Goal: Entertainment & Leisure: Consume media (video, audio)

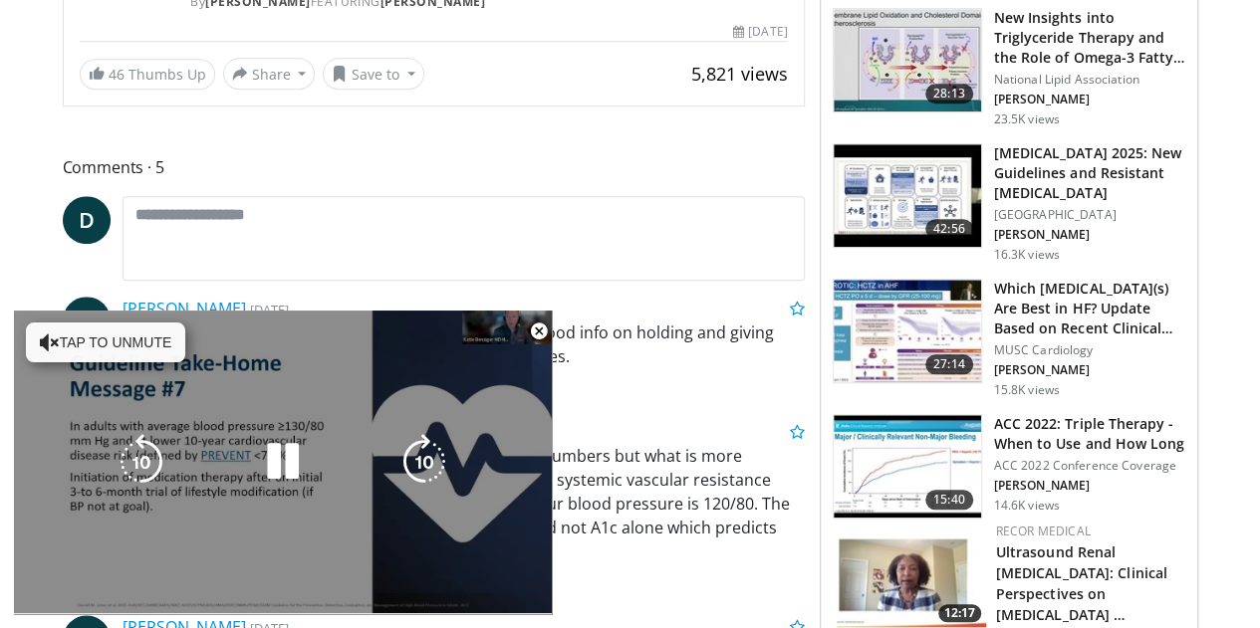
scroll to position [797, 0]
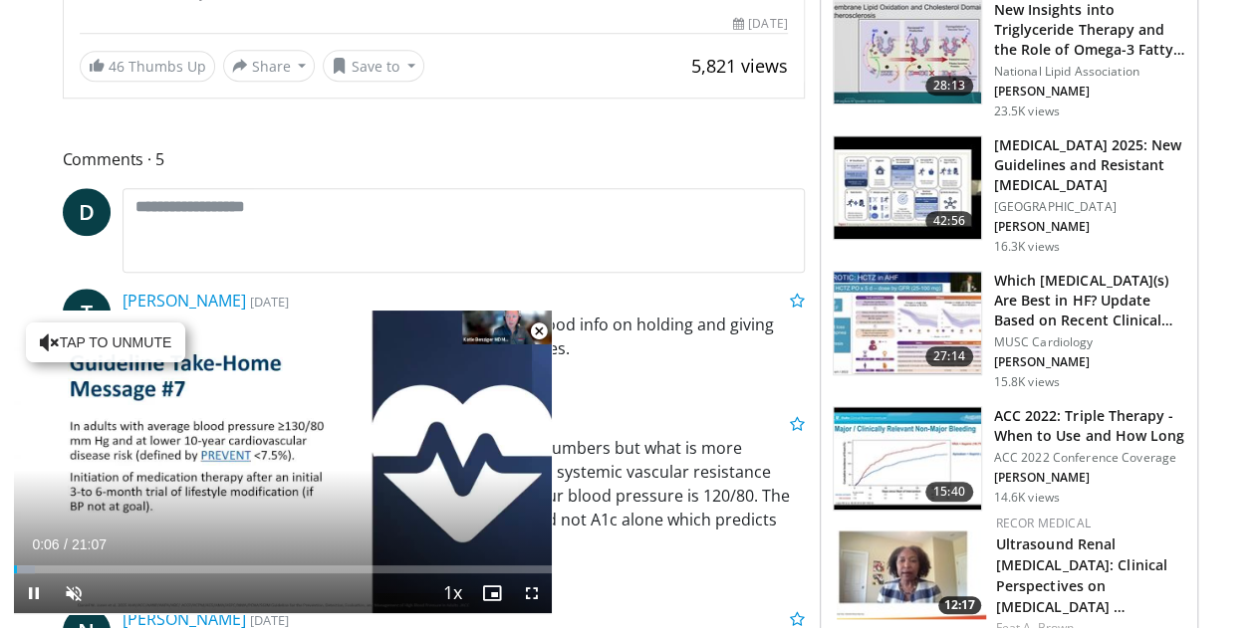
click at [387, 549] on div "Current Time 0:06 / Duration 21:07" at bounding box center [283, 545] width 538 height 18
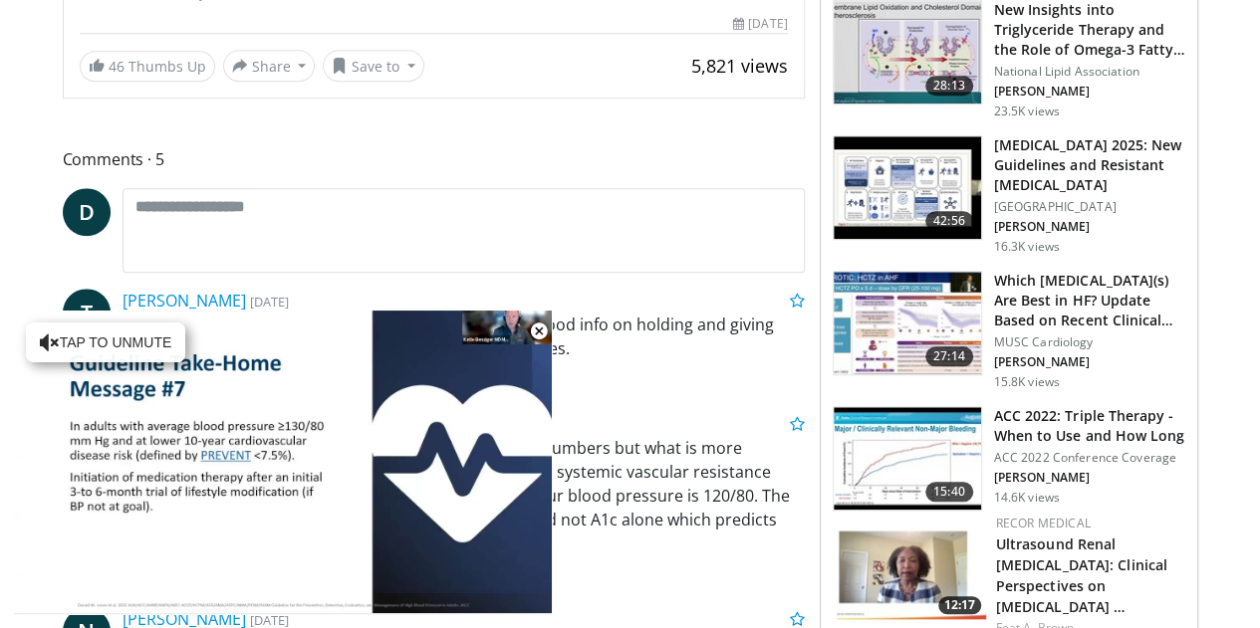
click at [387, 549] on div "10 seconds Tap to unmute" at bounding box center [283, 462] width 538 height 303
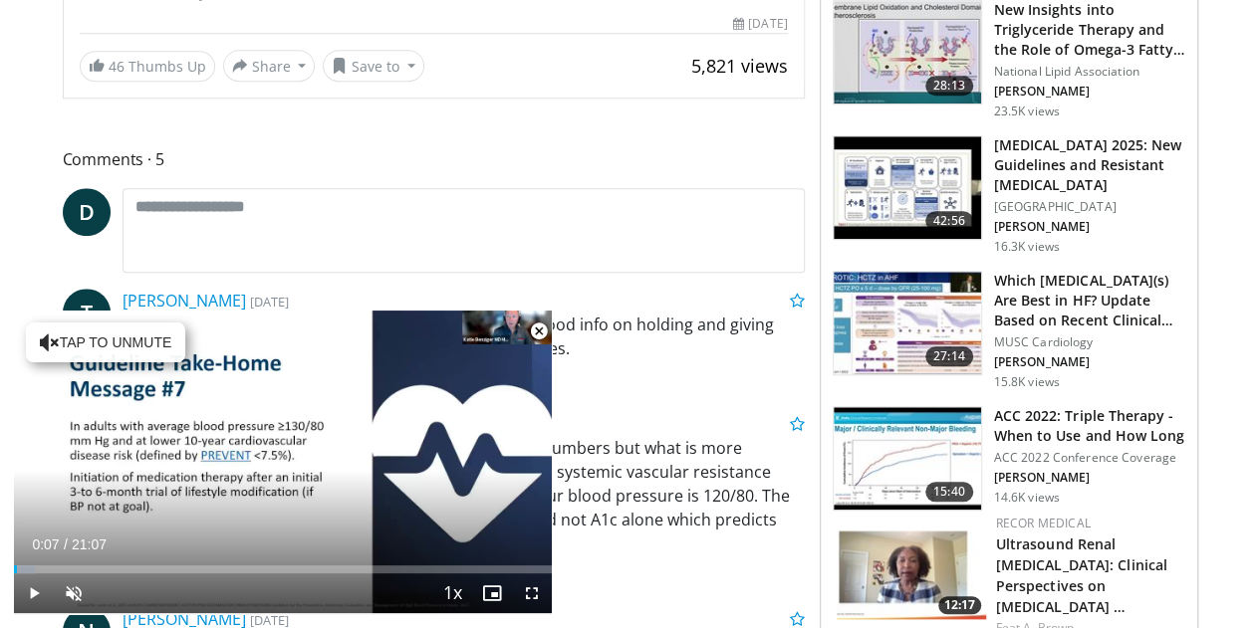
click at [387, 549] on div "Current Time 0:07 / Duration 21:07" at bounding box center [283, 545] width 538 height 18
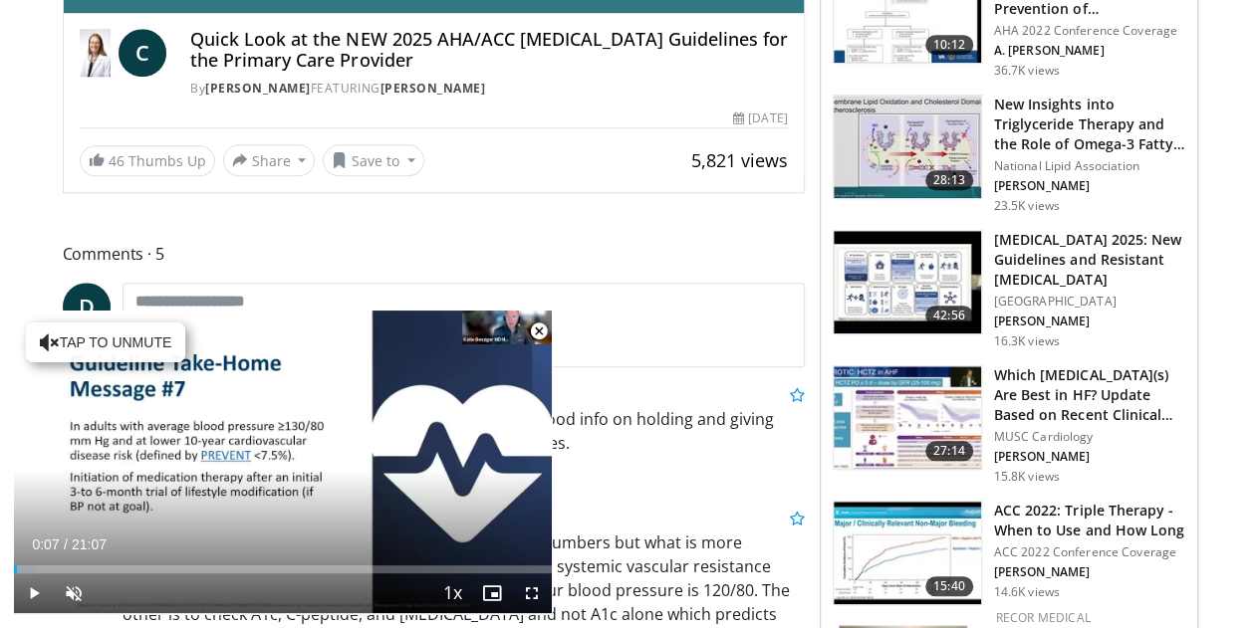
scroll to position [697, 0]
